Goal: Communication & Community: Participate in discussion

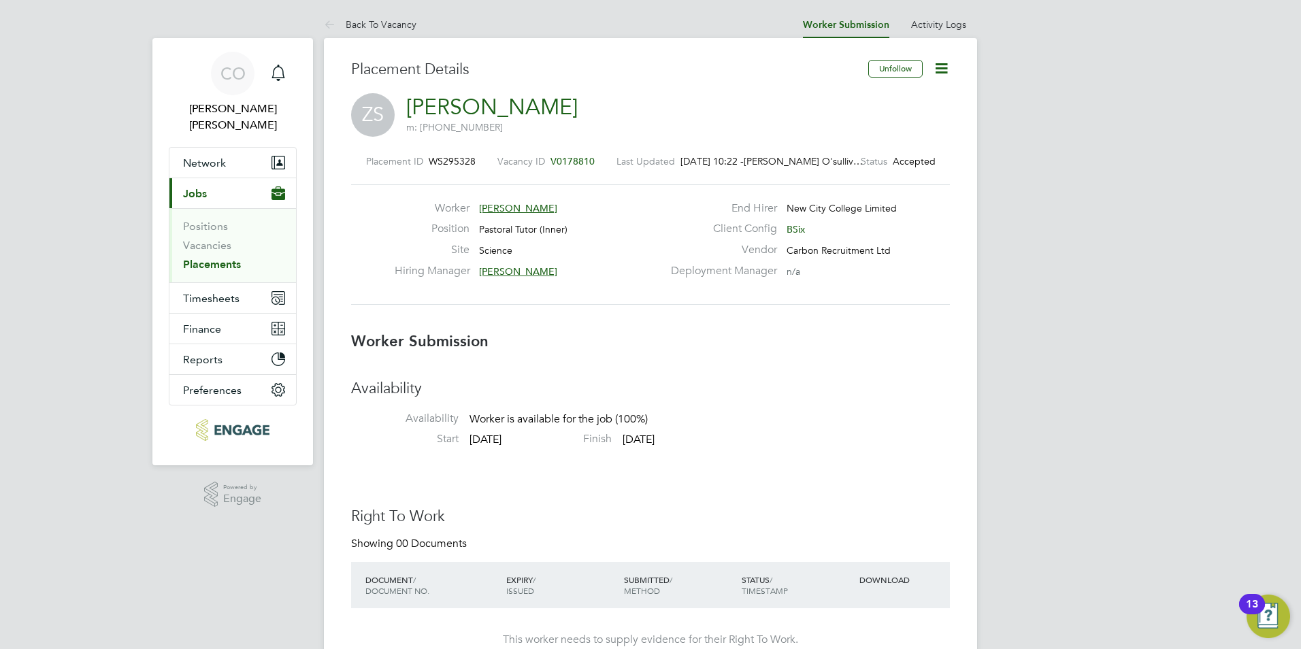
click at [214, 258] on link "Placements" at bounding box center [212, 264] width 58 height 13
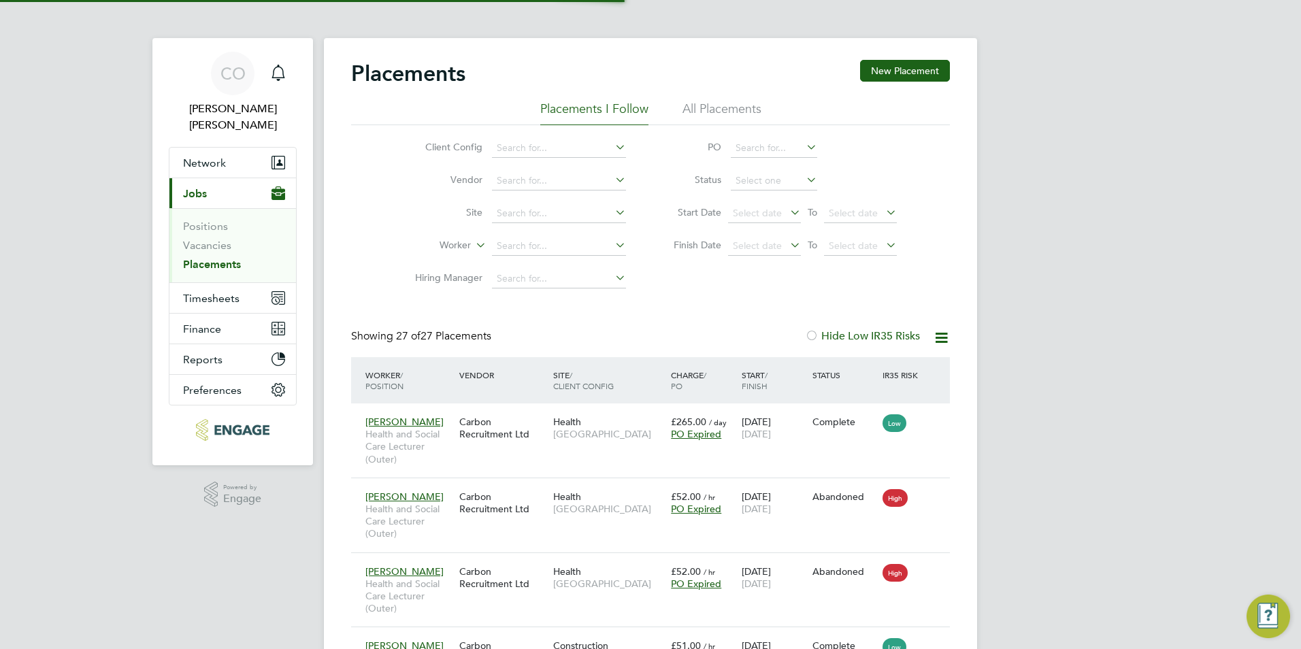
scroll to position [64, 95]
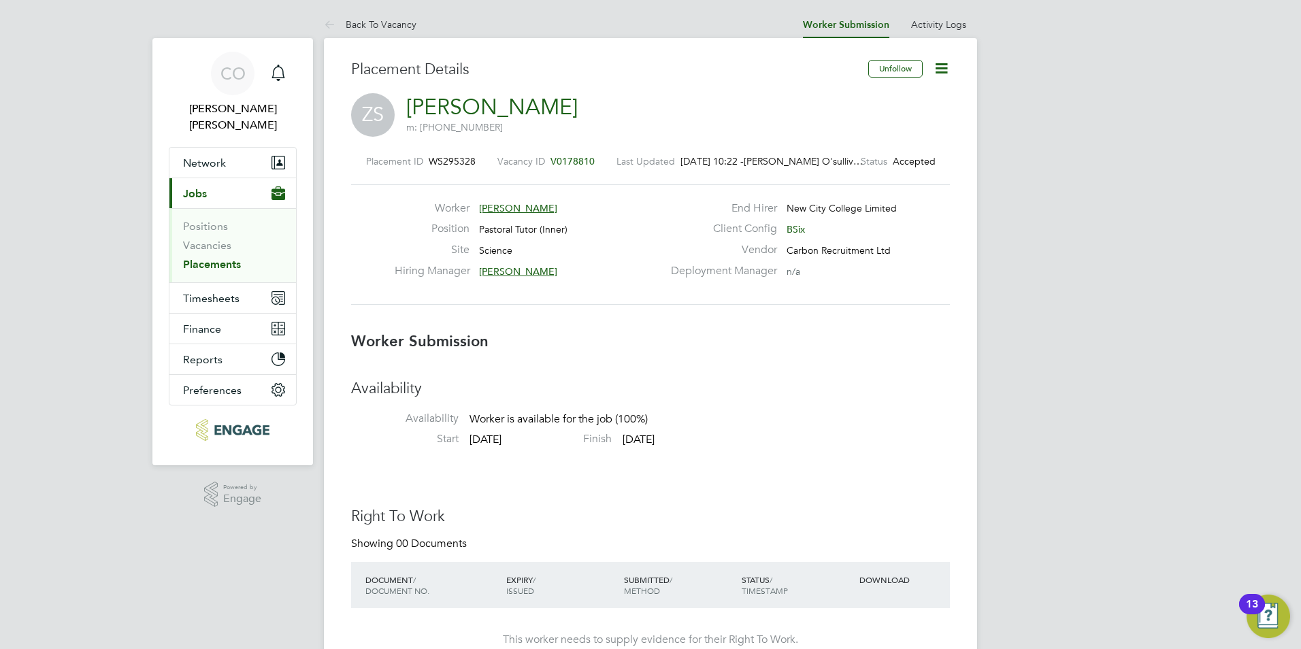
click at [936, 75] on icon at bounding box center [941, 68] width 17 height 17
click at [843, 162] on li "Confirm" at bounding box center [884, 165] width 126 height 19
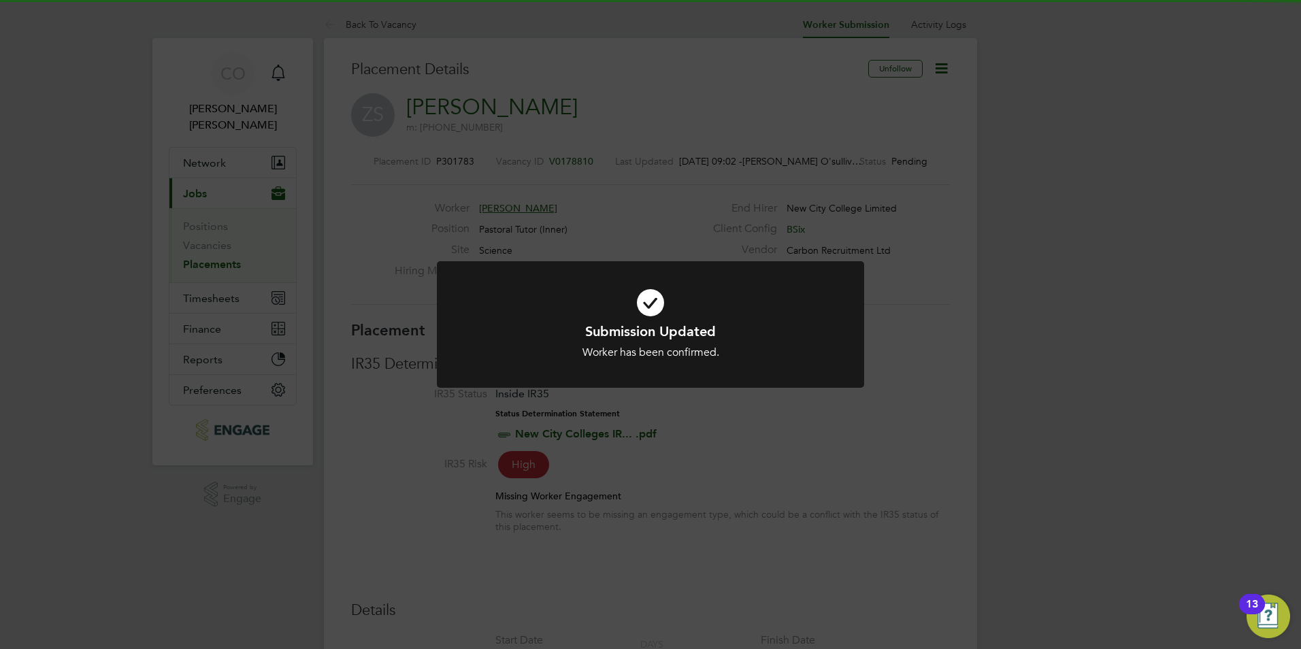
scroll to position [13, 67]
click at [1099, 317] on div "Submission Updated Worker has been confirmed. Cancel Okay" at bounding box center [650, 324] width 1301 height 649
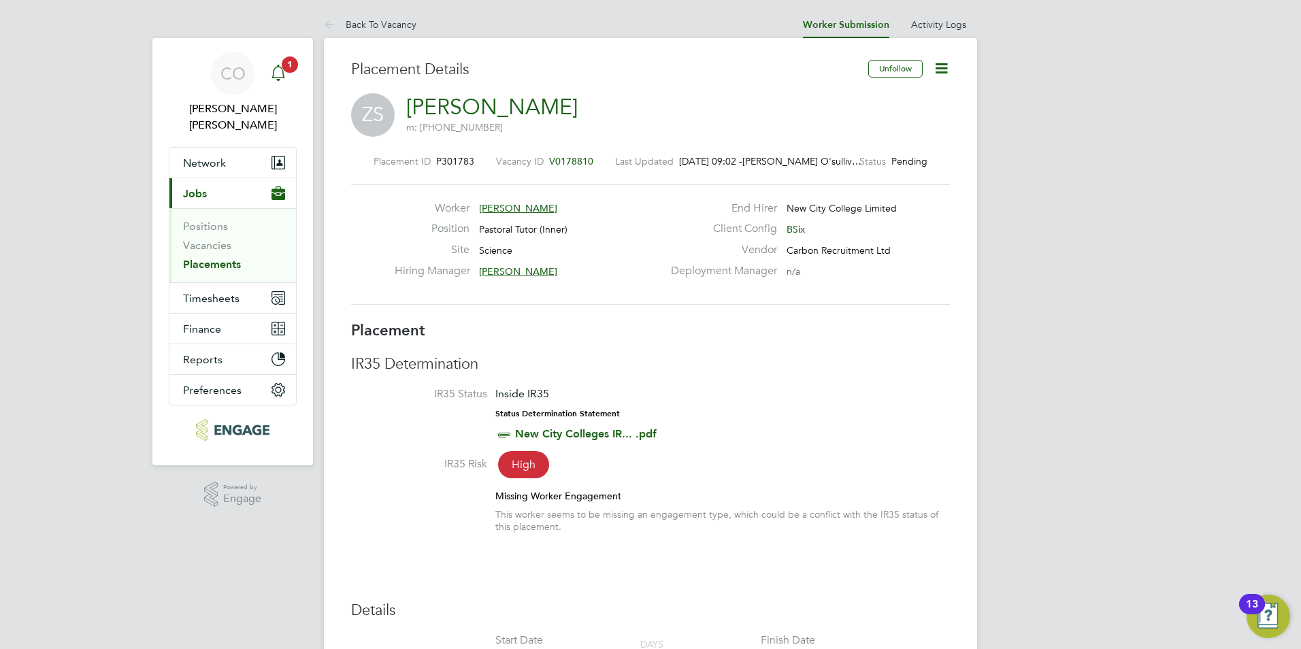
click at [286, 80] on icon "Main navigation" at bounding box center [278, 73] width 16 height 16
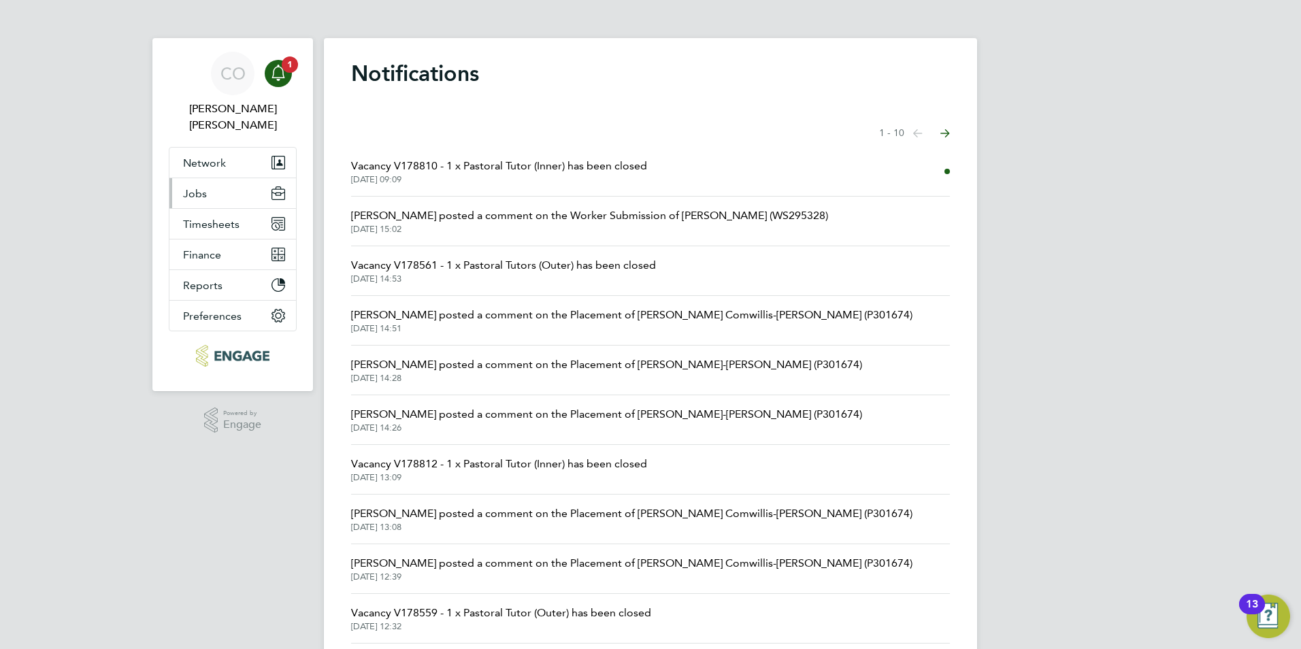
click at [208, 178] on button "Jobs" at bounding box center [232, 193] width 127 height 30
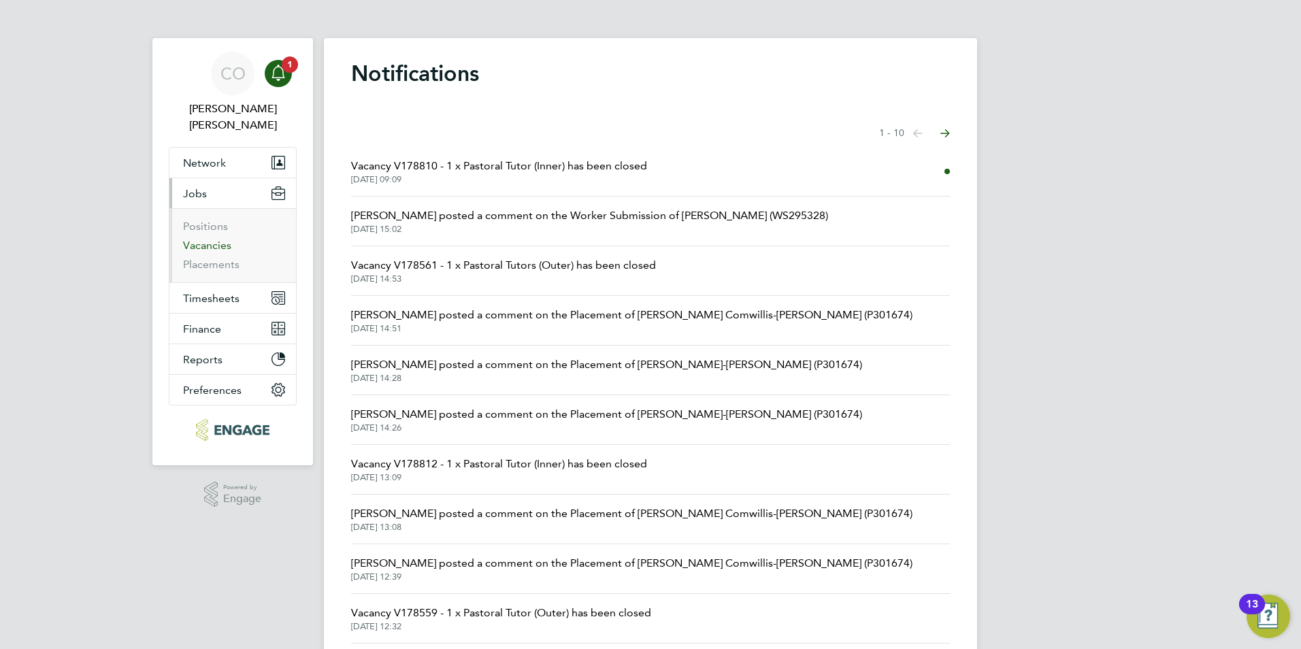
click at [199, 239] on link "Vacancies" at bounding box center [207, 245] width 48 height 13
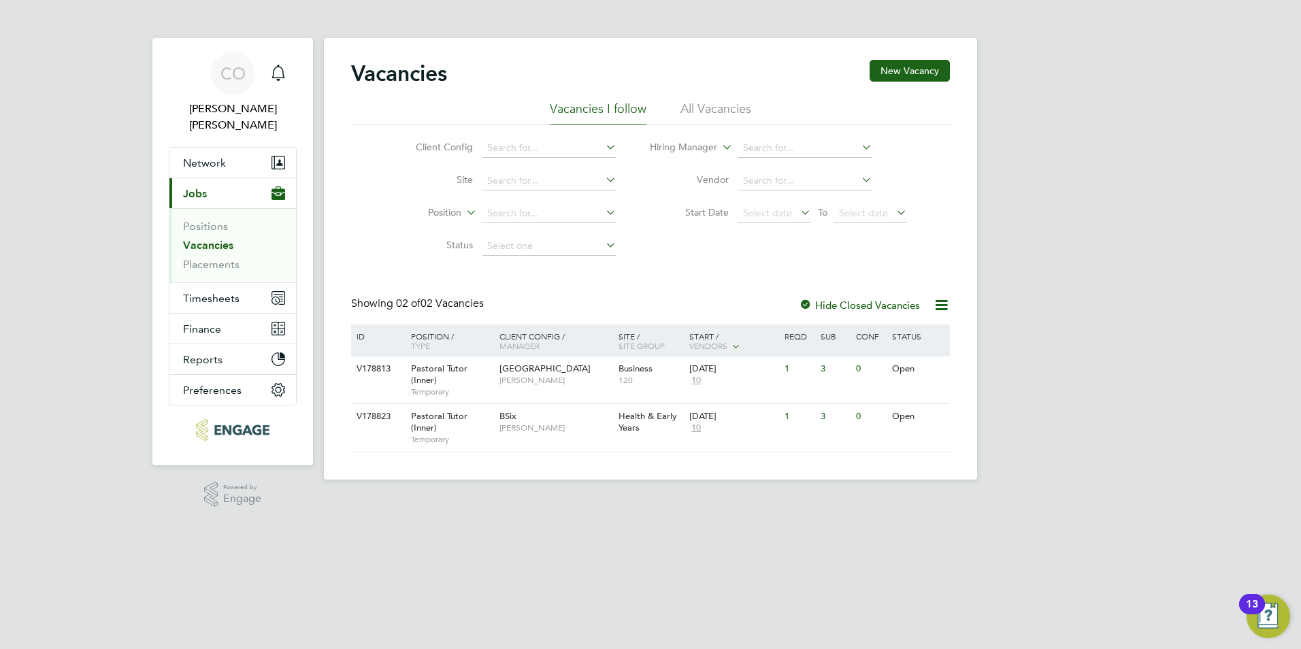
click at [807, 310] on div at bounding box center [806, 306] width 14 height 14
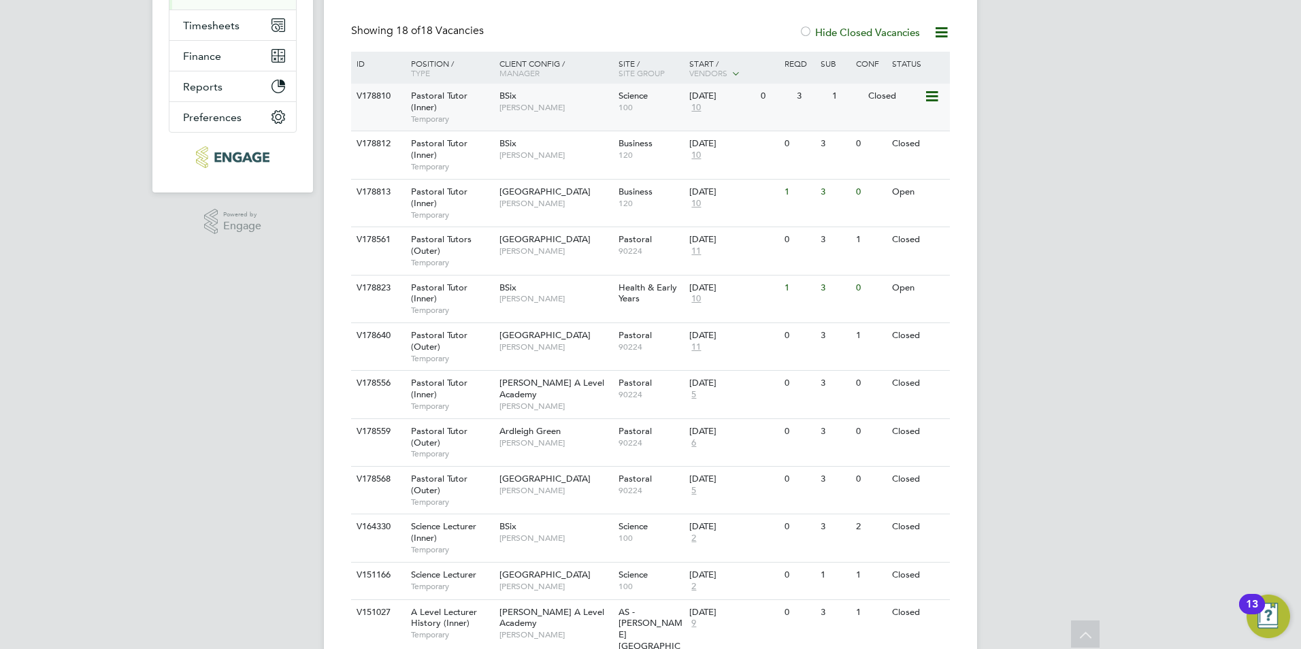
scroll to position [272, 0]
click at [807, 310] on div "V178823 Pastoral Tutor (Inner) Temporary BSix Emma Wood Health & Early Years 26…" at bounding box center [650, 300] width 599 height 48
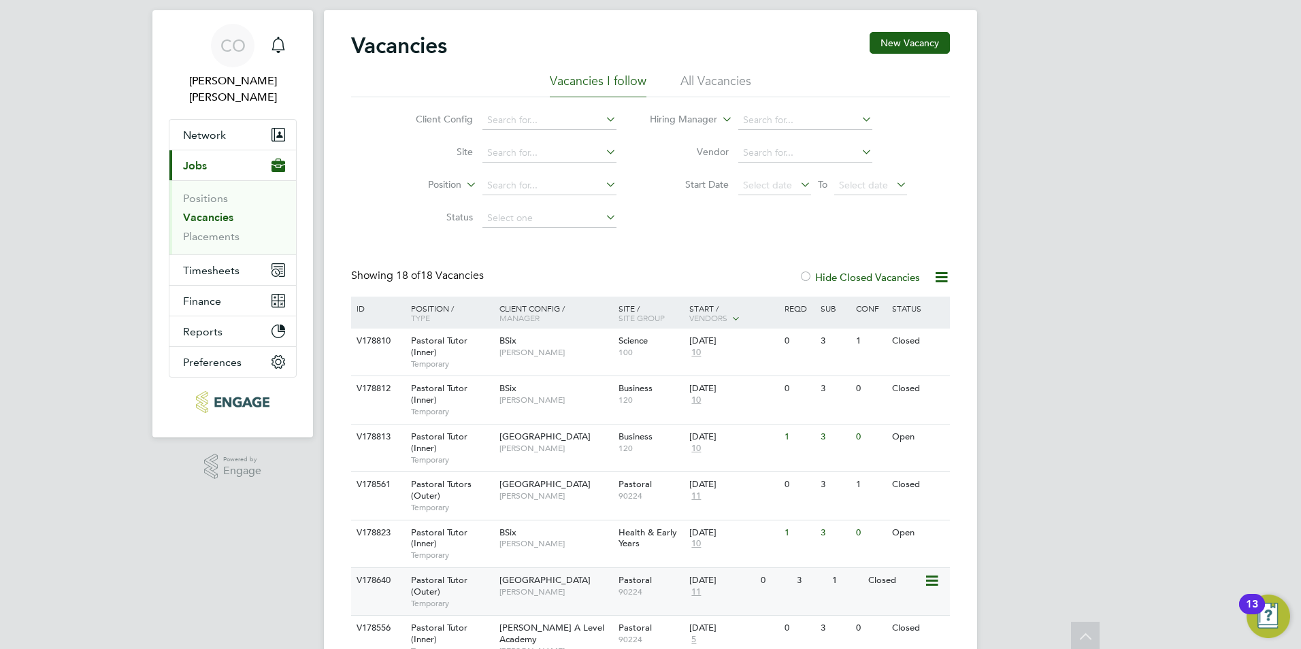
scroll to position [0, 0]
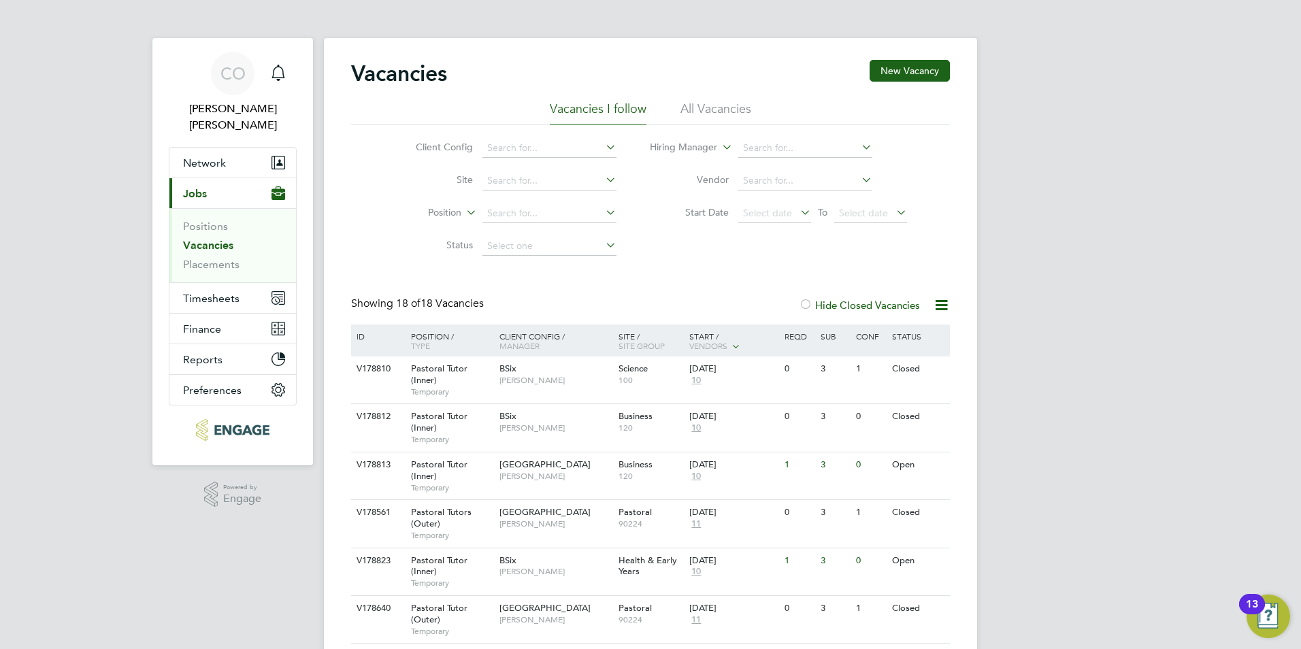
click at [692, 105] on li "All Vacancies" at bounding box center [715, 113] width 71 height 24
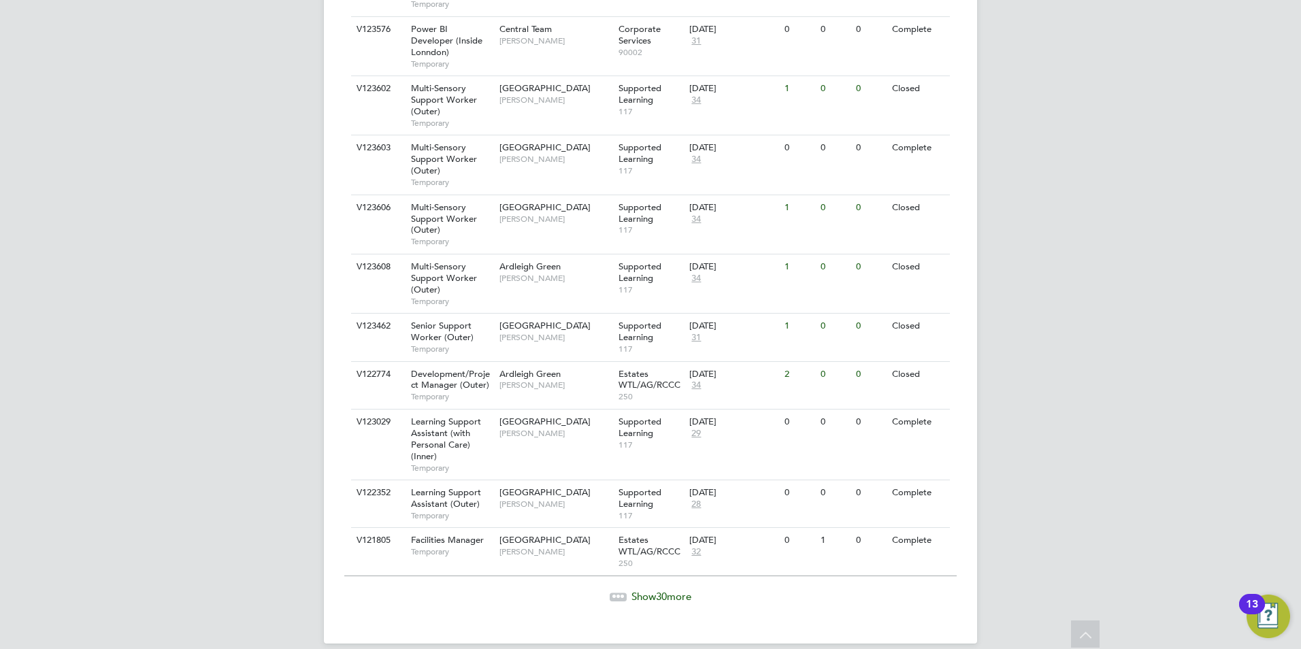
scroll to position [1486, 0]
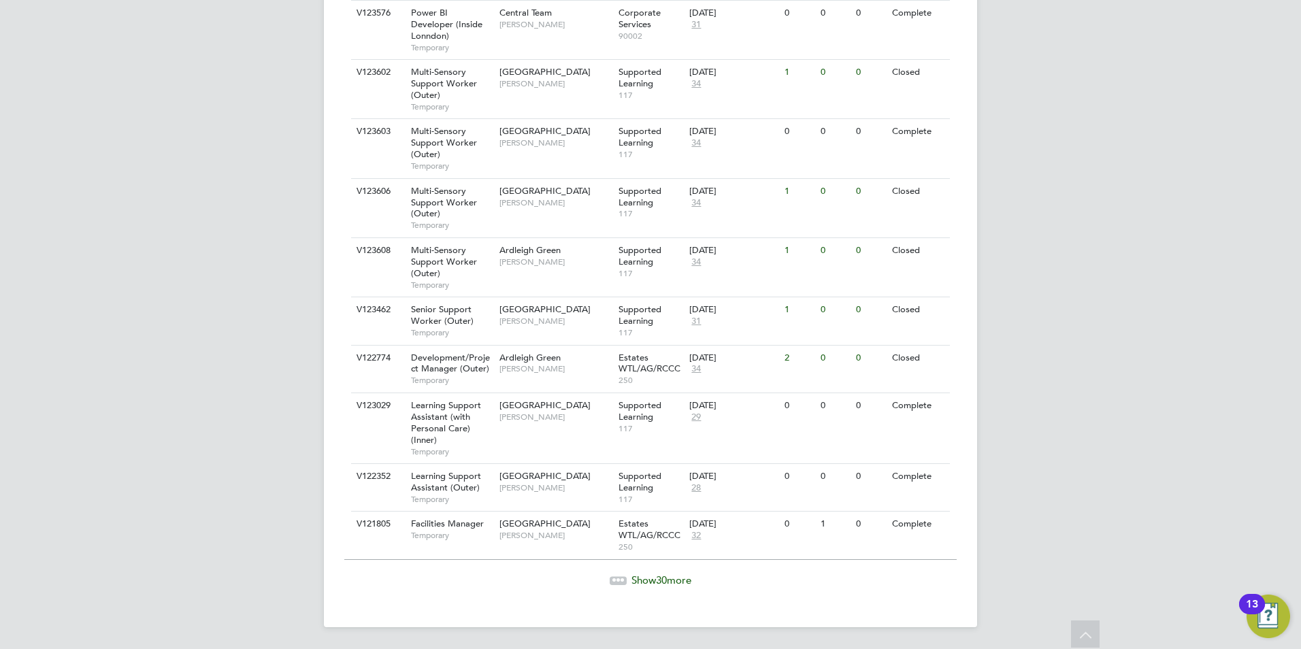
click at [651, 584] on span "Show 30 more" at bounding box center [661, 580] width 60 height 13
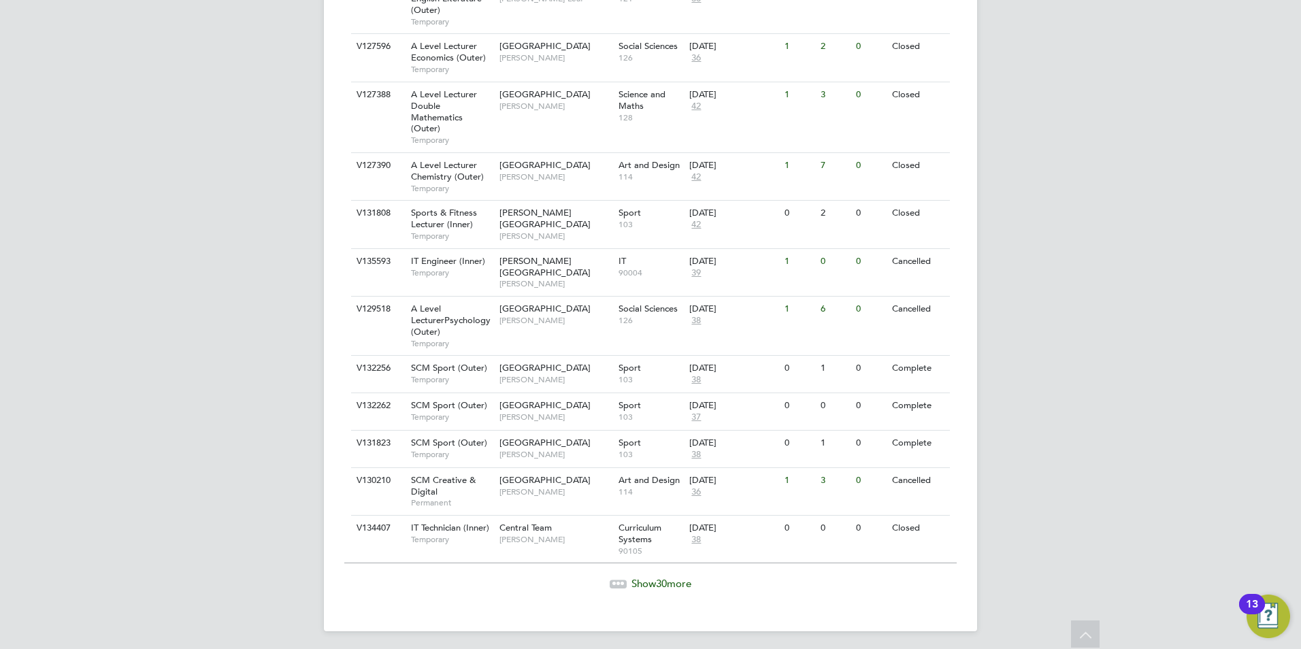
scroll to position [3018, 0]
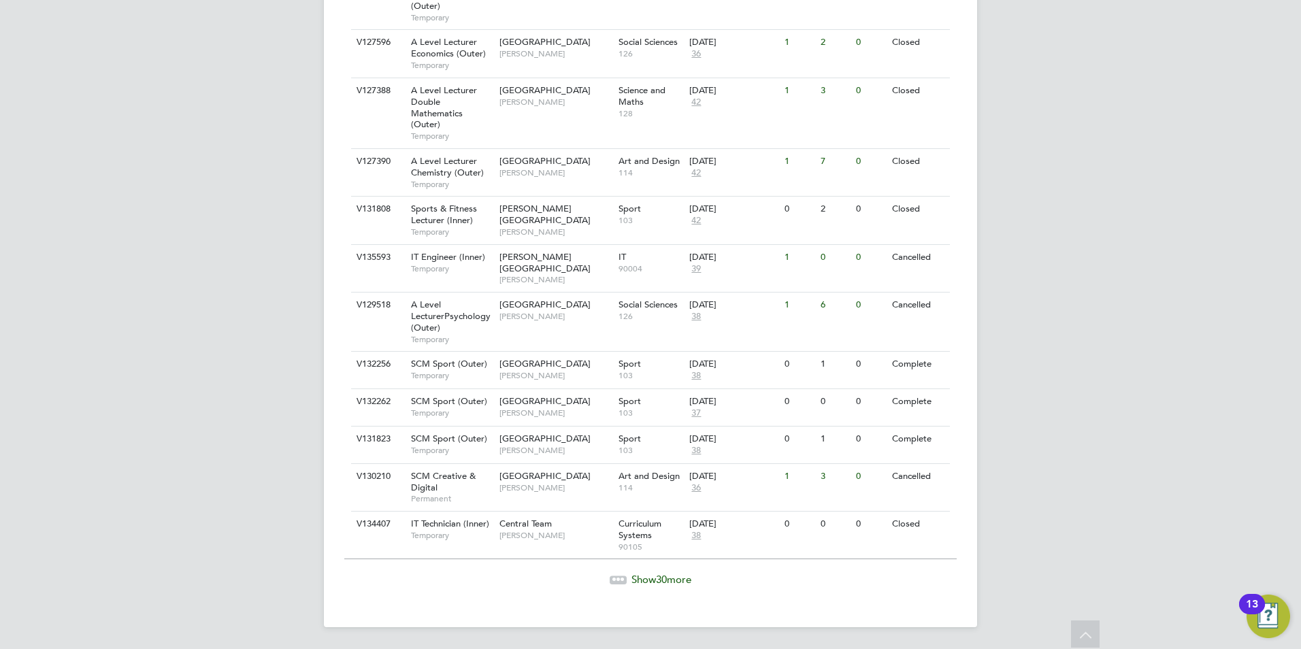
click at [661, 573] on span "30" at bounding box center [661, 579] width 11 height 13
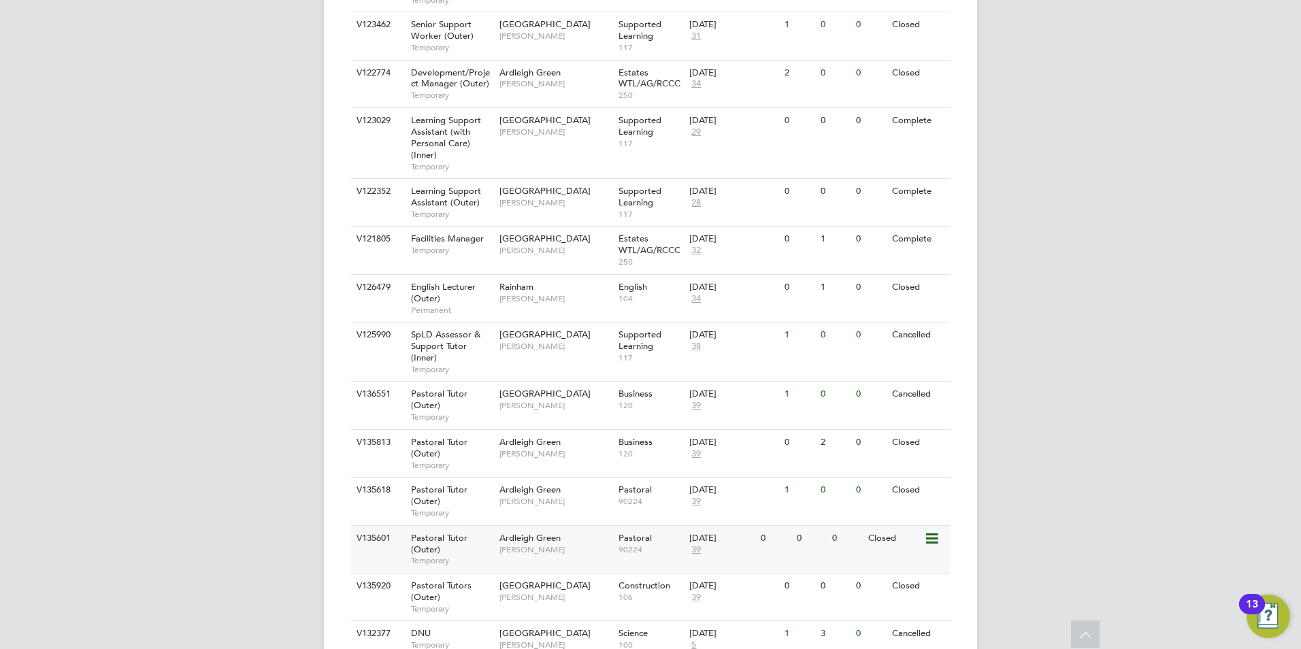
scroll to position [0, 0]
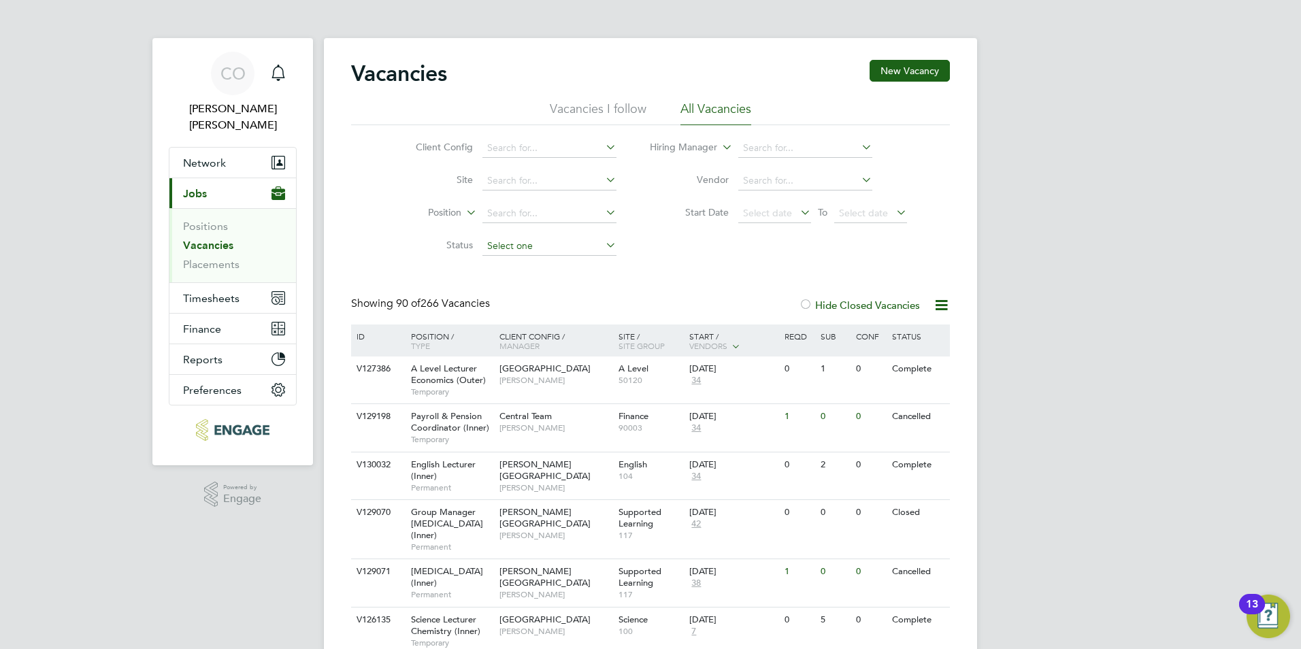
click at [589, 240] on input at bounding box center [549, 246] width 134 height 19
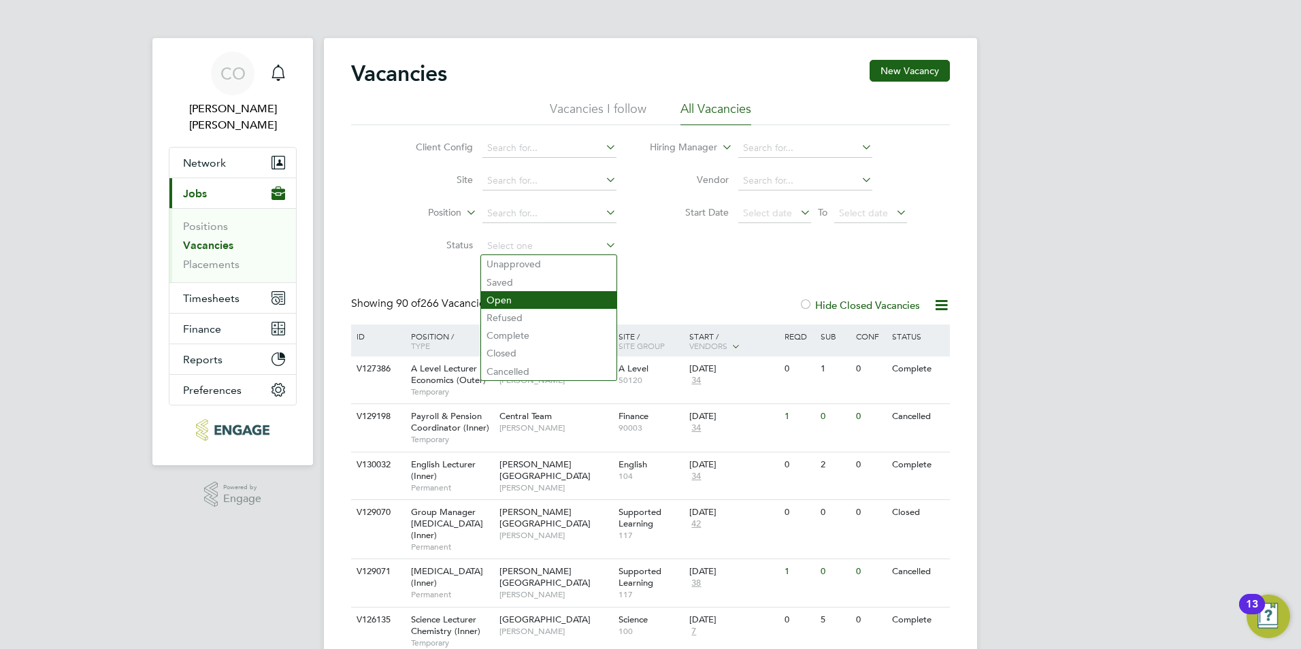
click at [501, 304] on li "Open" at bounding box center [548, 300] width 135 height 18
type input "Open"
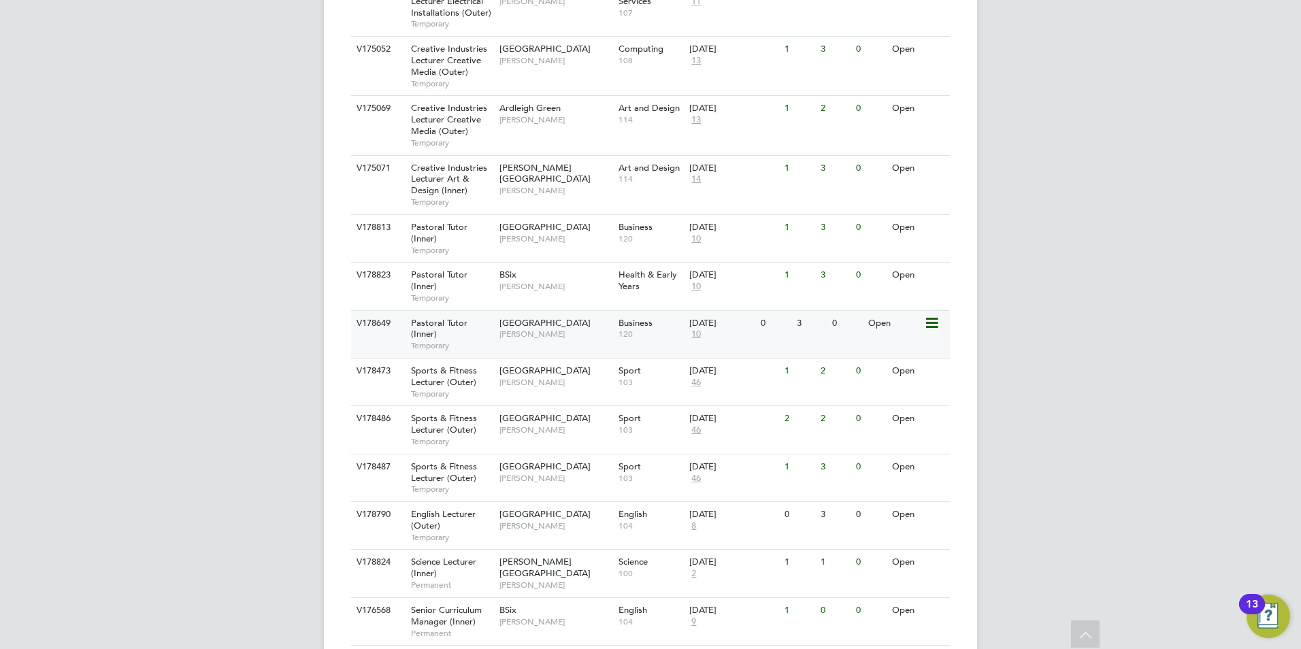
scroll to position [800, 0]
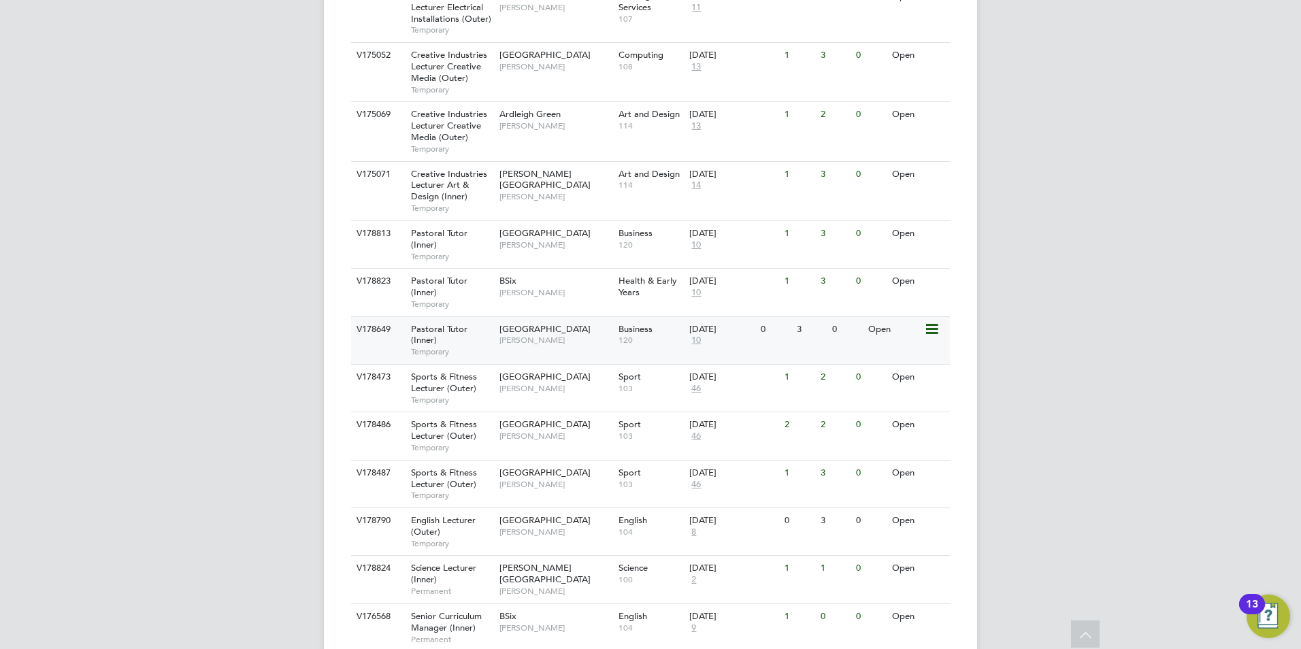
click at [511, 317] on div "Tower Hamlets Campus Emma Wood" at bounding box center [555, 334] width 119 height 35
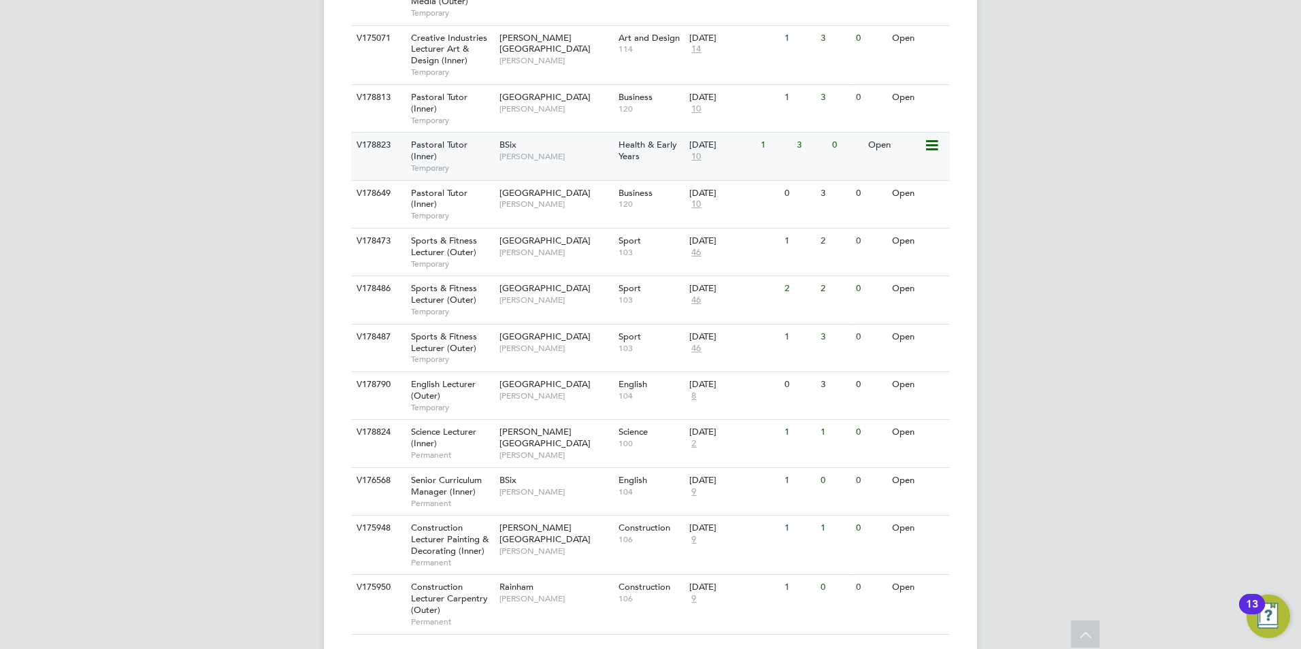
click at [509, 136] on div "V178823 Pastoral Tutor (Inner) Temporary BSix Emma Wood Health & Early Years 26…" at bounding box center [650, 156] width 599 height 48
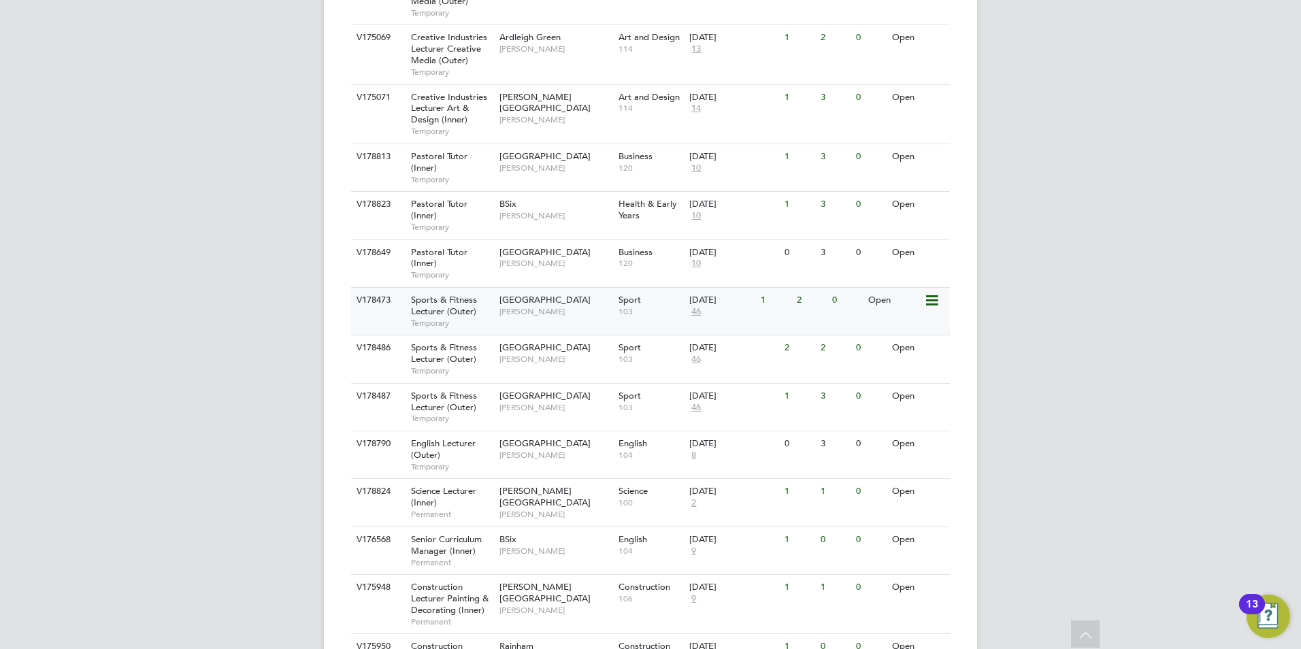
scroll to position [868, 0]
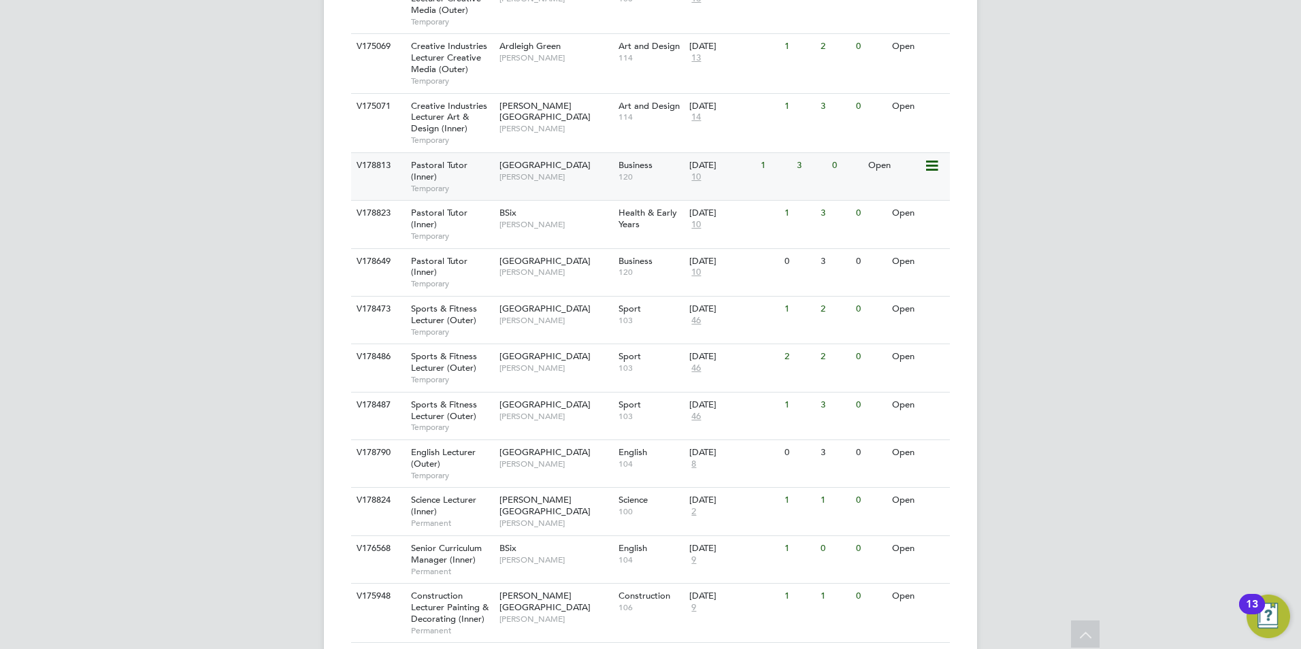
click at [533, 157] on div "V178813 Pastoral Tutor (Inner) Temporary Tower Hamlets Campus Emma Wood Busines…" at bounding box center [650, 176] width 599 height 48
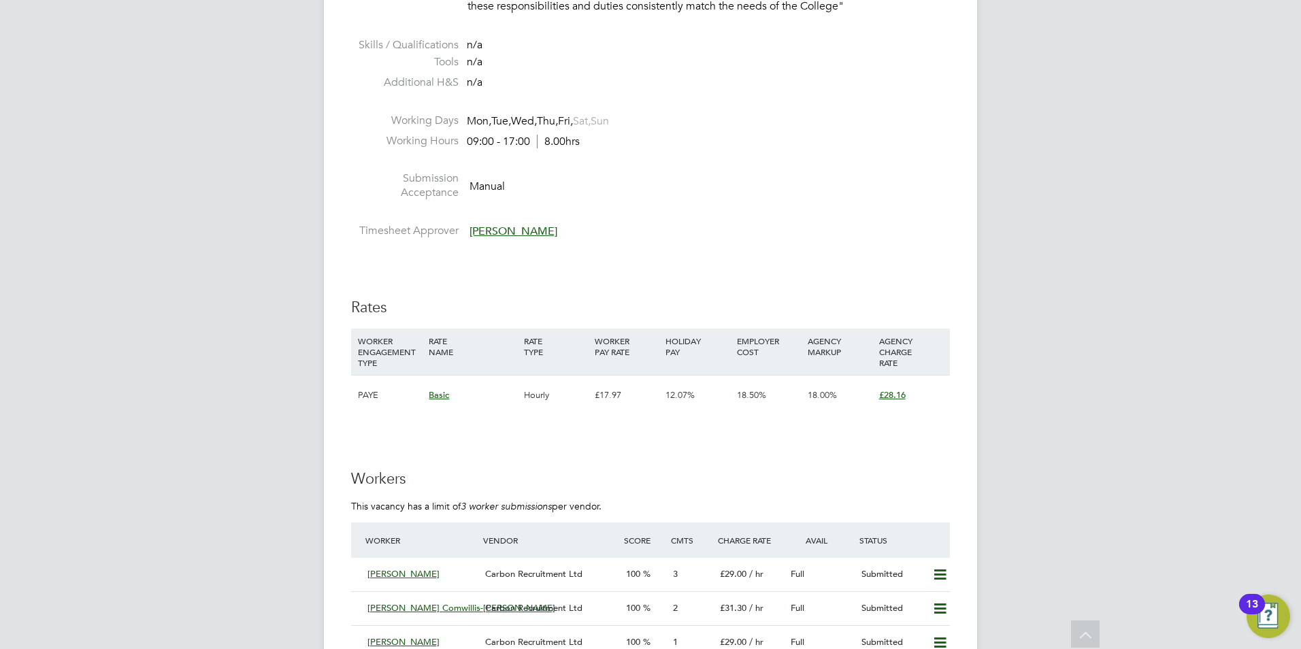
scroll to position [2449, 0]
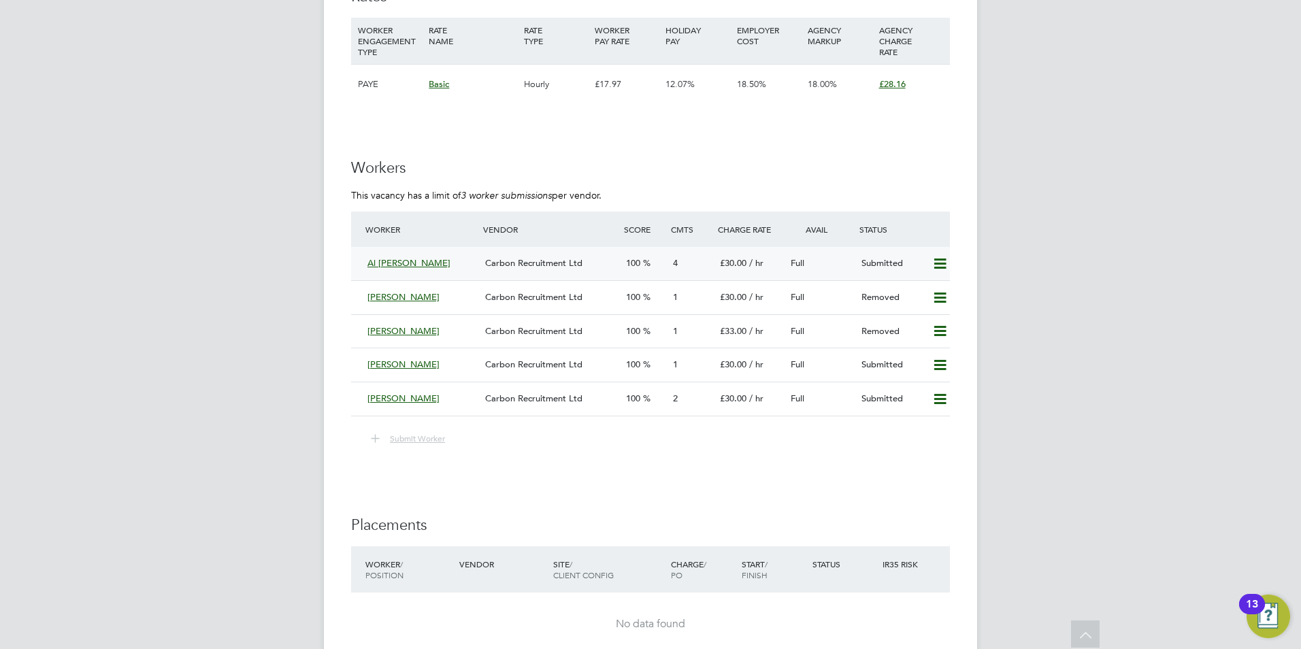
click at [386, 265] on span "Al Muhtasim Billah" at bounding box center [408, 263] width 83 height 12
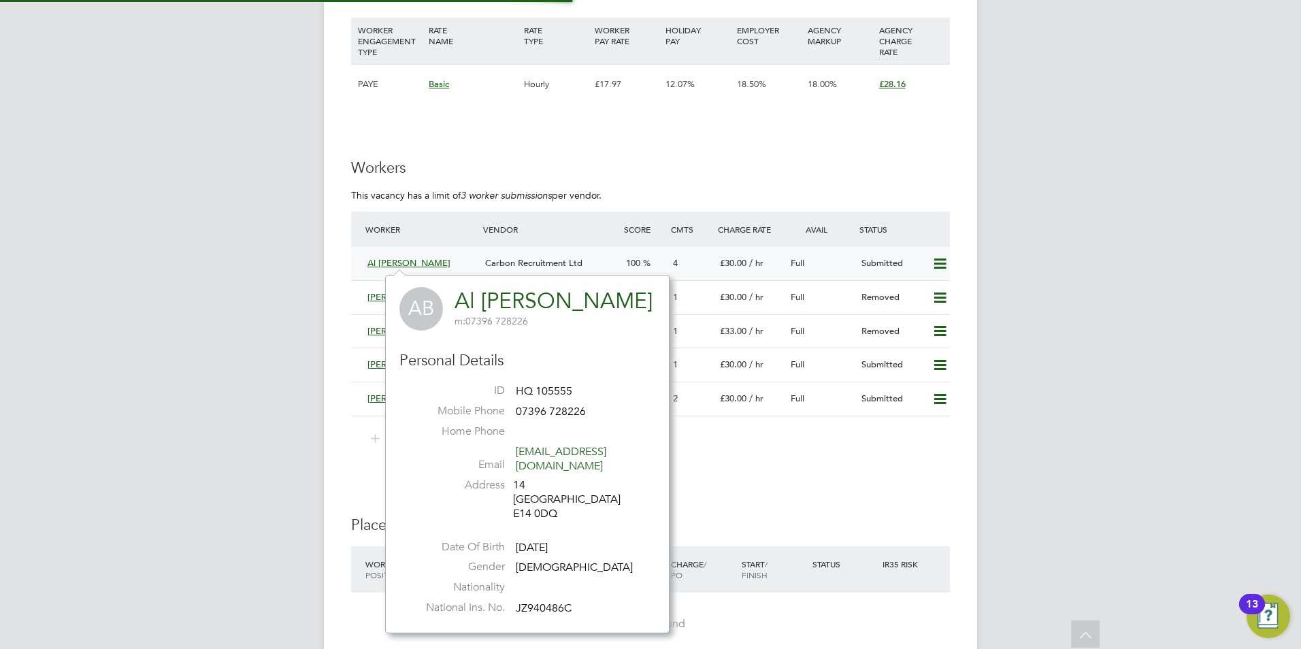
click at [357, 262] on div "Al Muhtasim Billah Carbon Recruitment Ltd 100 4 £30.00 / hr Full Submitted" at bounding box center [650, 263] width 599 height 33
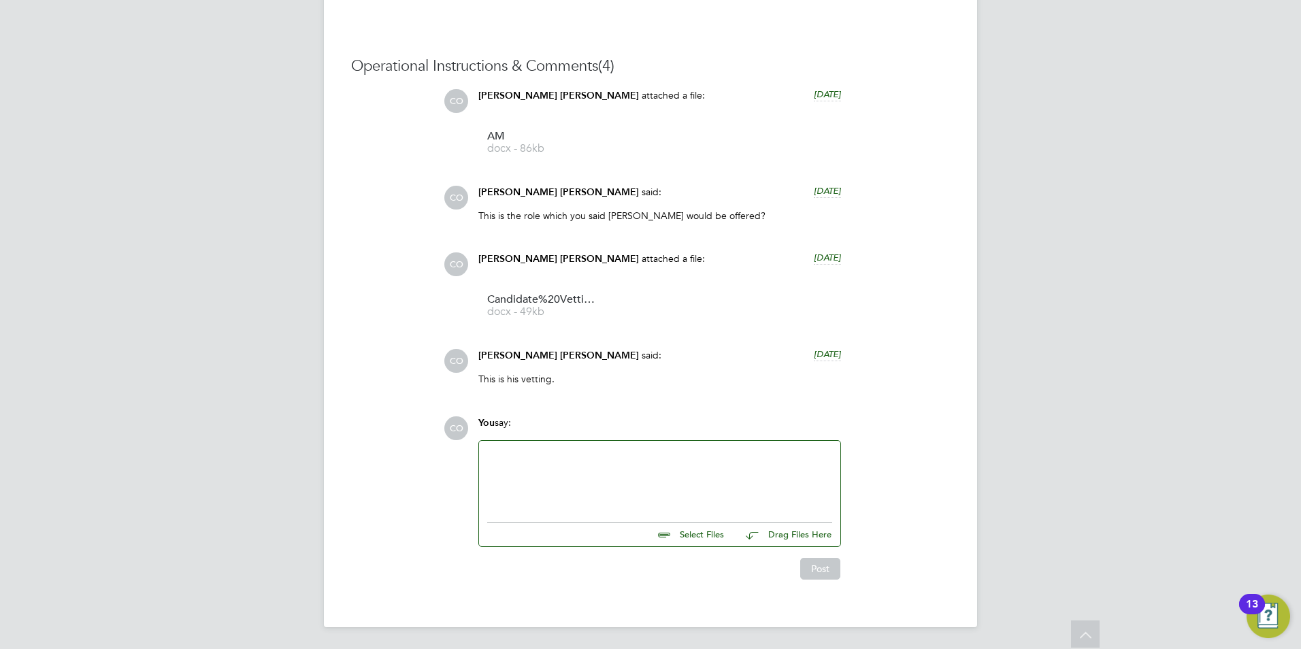
click at [689, 454] on div at bounding box center [659, 478] width 345 height 59
drag, startPoint x: 495, startPoint y: 453, endPoint x: 441, endPoint y: 448, distance: 54.6
click at [441, 448] on div "Operational Instructions & Comments (4) CO Connor O'sullivan attached a file: 1…" at bounding box center [650, 317] width 599 height 523
click at [812, 576] on button "Post" at bounding box center [820, 569] width 40 height 22
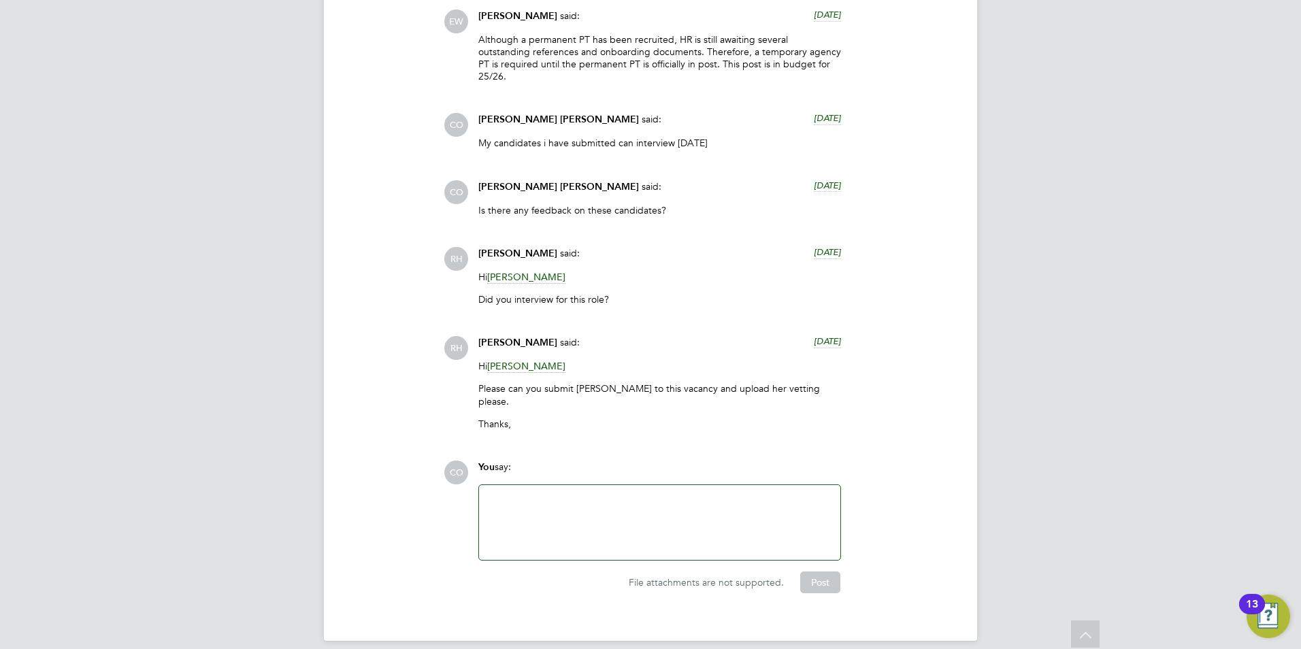
click at [535, 493] on div at bounding box center [659, 522] width 345 height 59
click at [820, 572] on button "Post" at bounding box center [820, 583] width 40 height 22
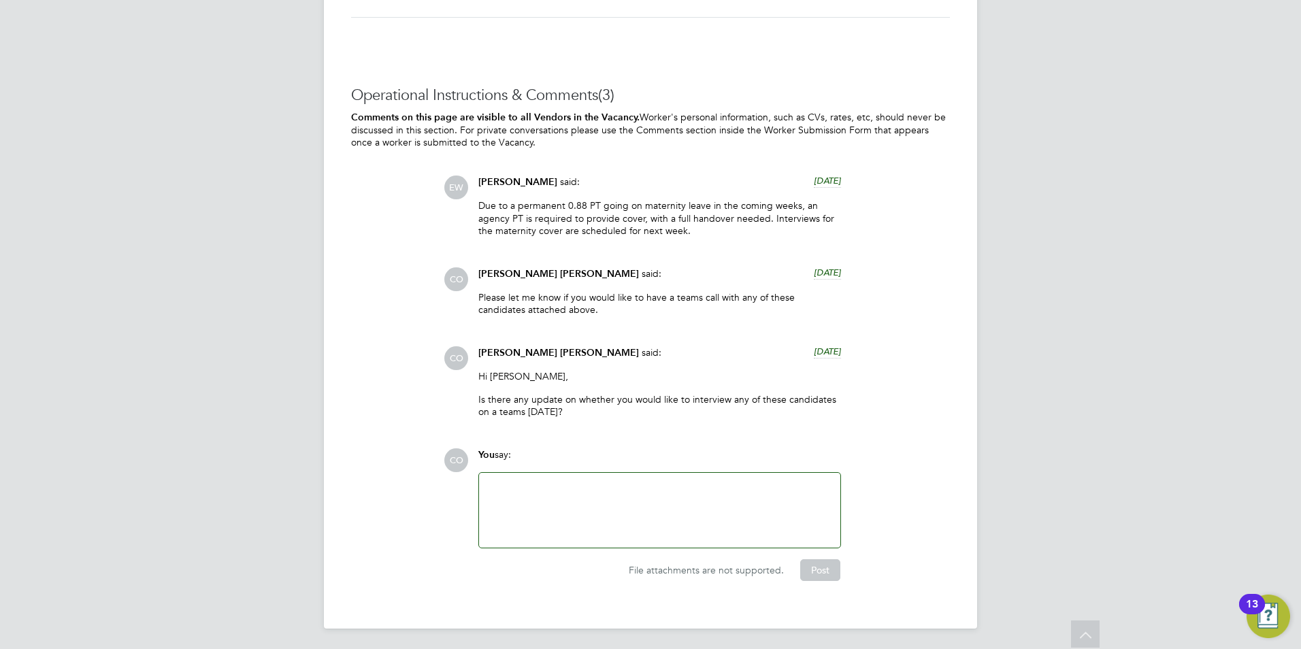
click at [603, 498] on div at bounding box center [659, 510] width 345 height 59
click at [823, 571] on button "Post" at bounding box center [820, 570] width 40 height 22
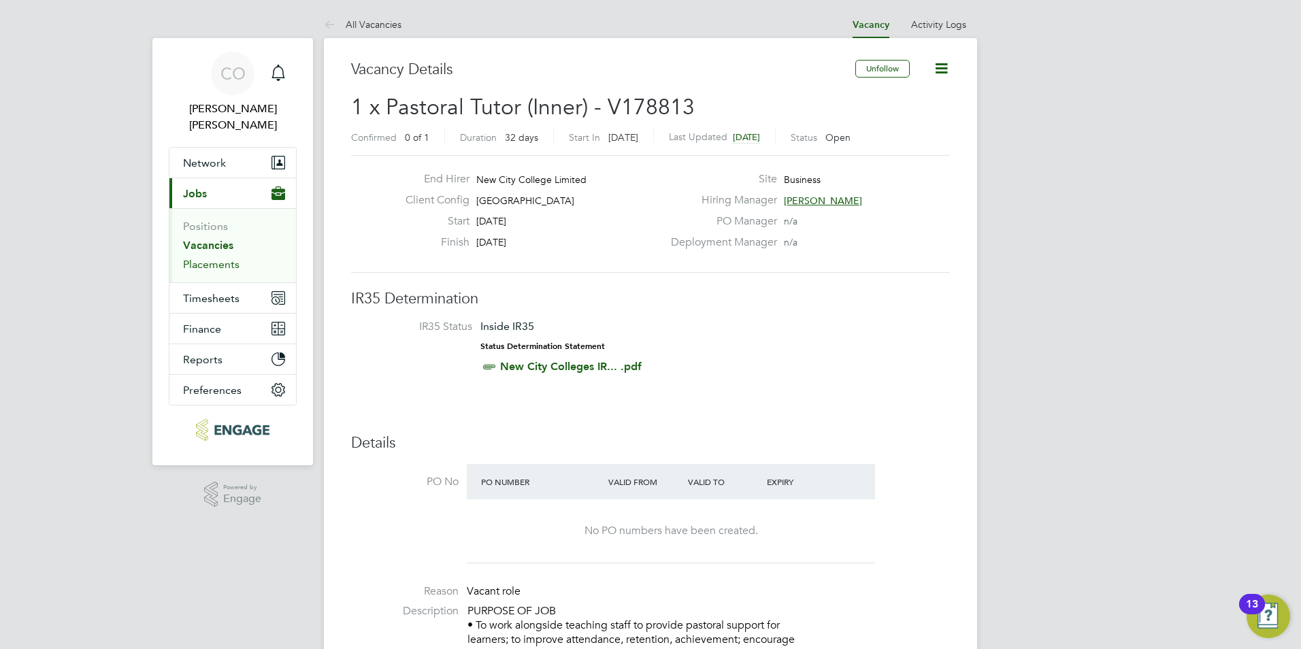
click at [235, 258] on link "Placements" at bounding box center [211, 264] width 56 height 13
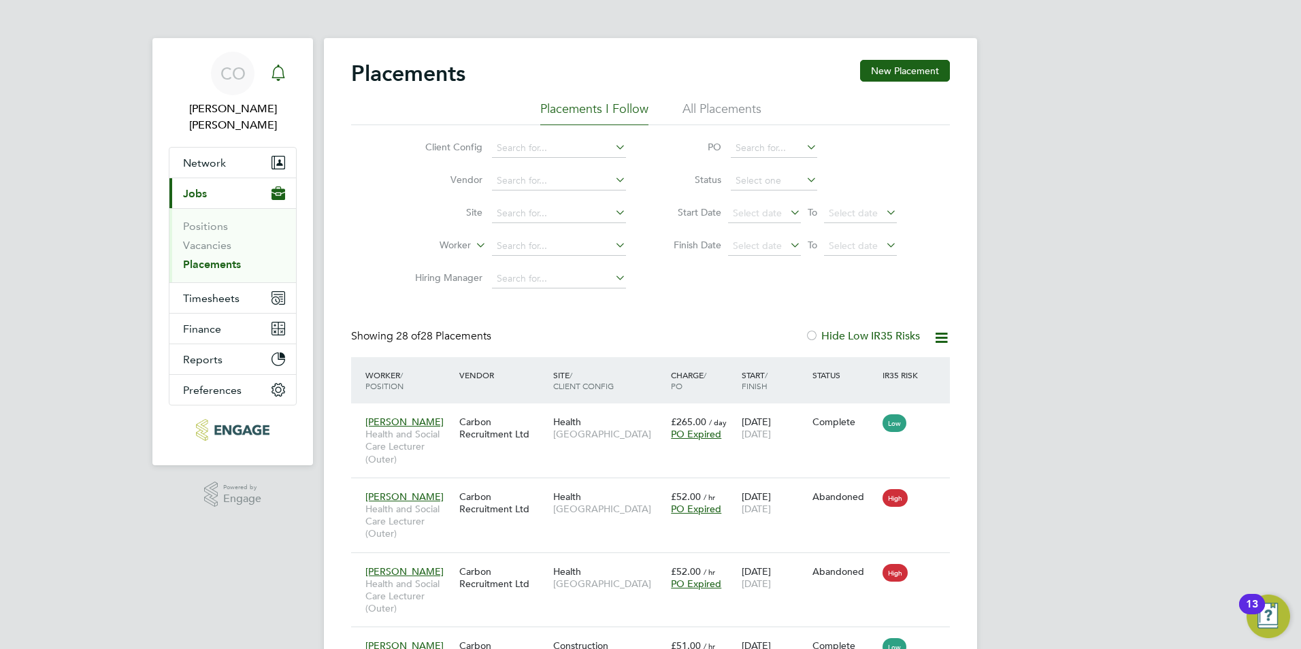
click at [286, 82] on div "Main navigation" at bounding box center [278, 73] width 27 height 27
